Goal: Transaction & Acquisition: Download file/media

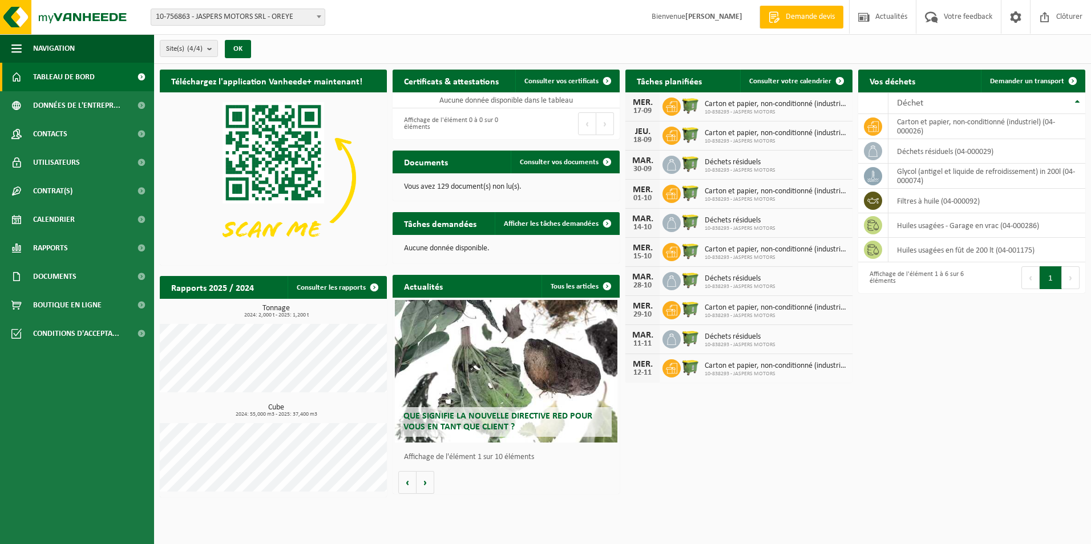
click at [135, 74] on span at bounding box center [141, 77] width 26 height 29
click at [93, 103] on span "Données de l'entrepr..." at bounding box center [76, 105] width 87 height 29
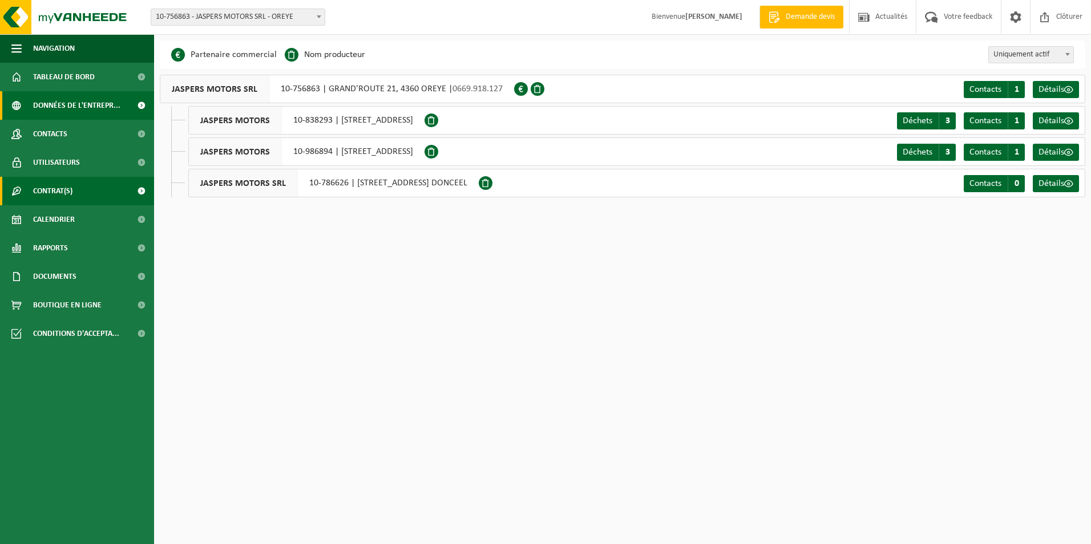
click at [75, 185] on link "Contrat(s)" at bounding box center [77, 191] width 154 height 29
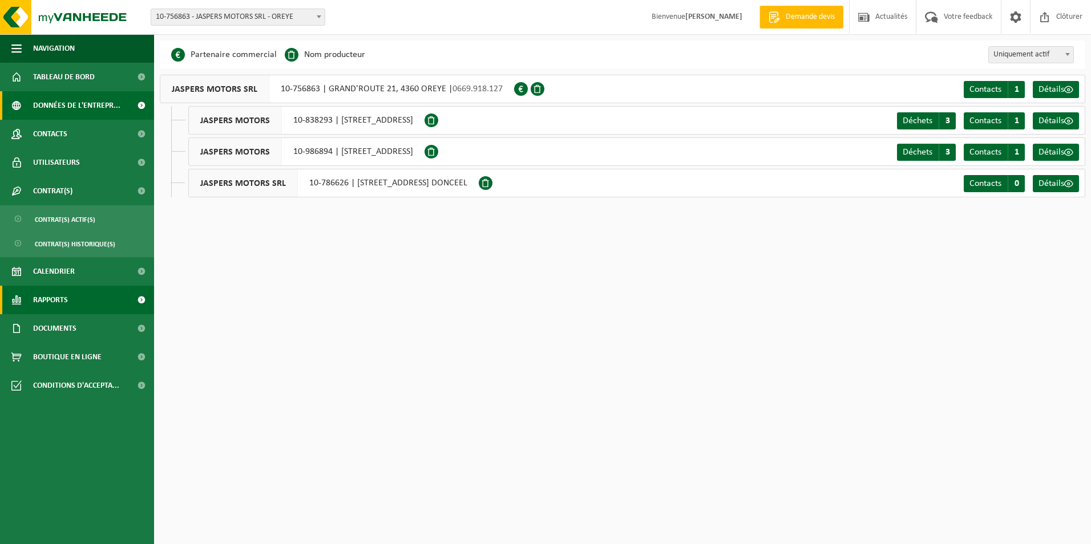
click at [76, 306] on link "Rapports" at bounding box center [77, 300] width 154 height 29
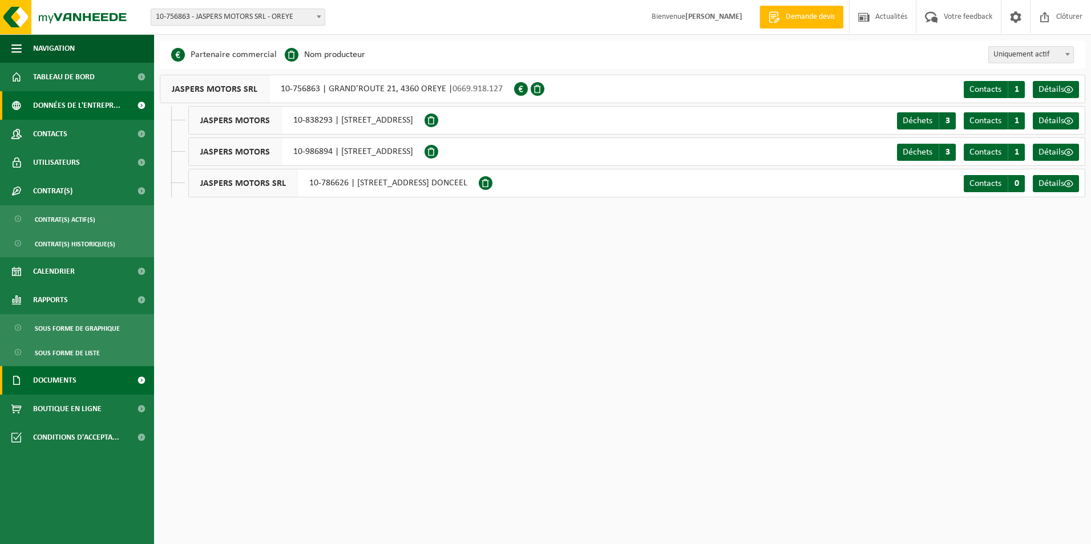
click at [82, 377] on link "Documents" at bounding box center [77, 380] width 154 height 29
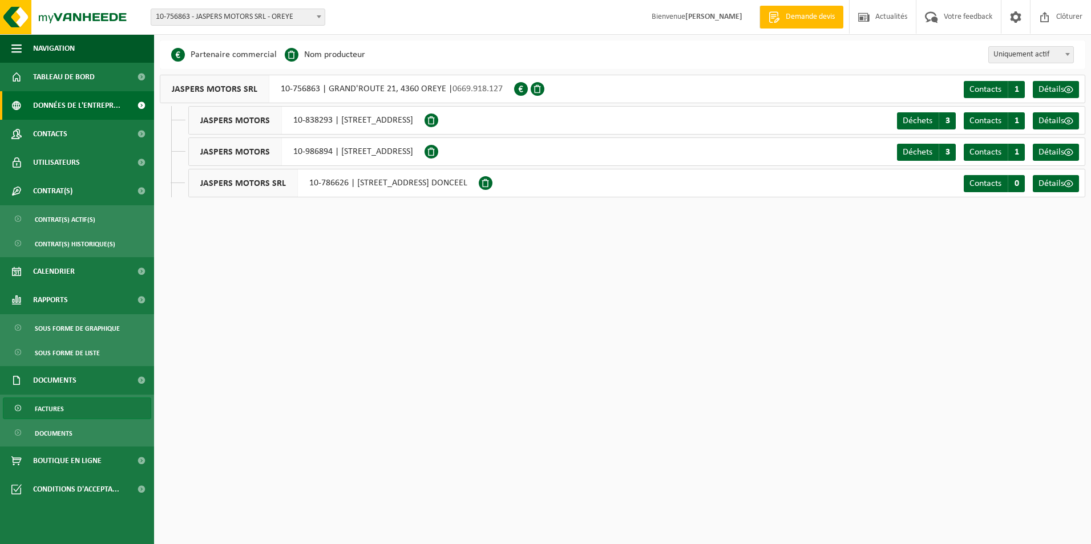
click at [67, 414] on link "Factures" at bounding box center [77, 409] width 148 height 22
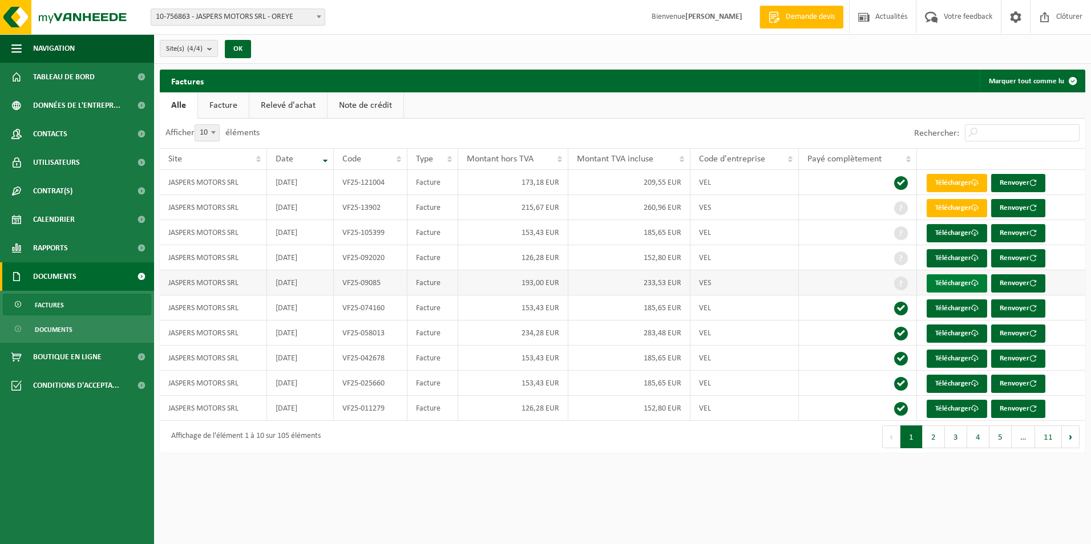
click at [957, 281] on link "Télécharger" at bounding box center [956, 283] width 60 height 18
click at [959, 256] on link "Télécharger" at bounding box center [956, 258] width 60 height 18
click at [956, 202] on link "Télécharger" at bounding box center [956, 208] width 60 height 18
